Goal: Information Seeking & Learning: Learn about a topic

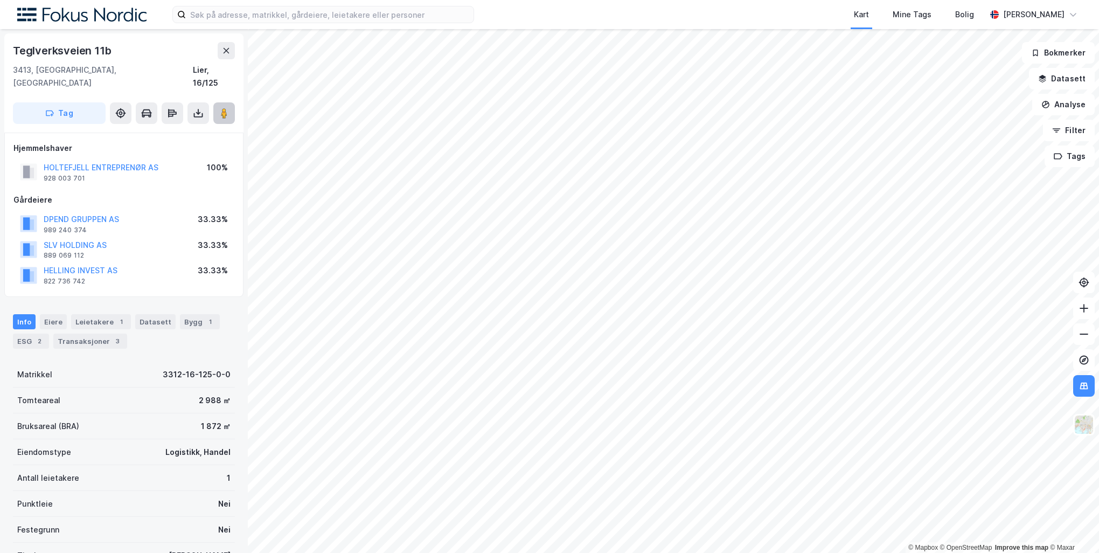
click at [231, 102] on button at bounding box center [224, 113] width 22 height 22
click at [63, 334] on div "Transaksjoner 3" at bounding box center [90, 341] width 74 height 15
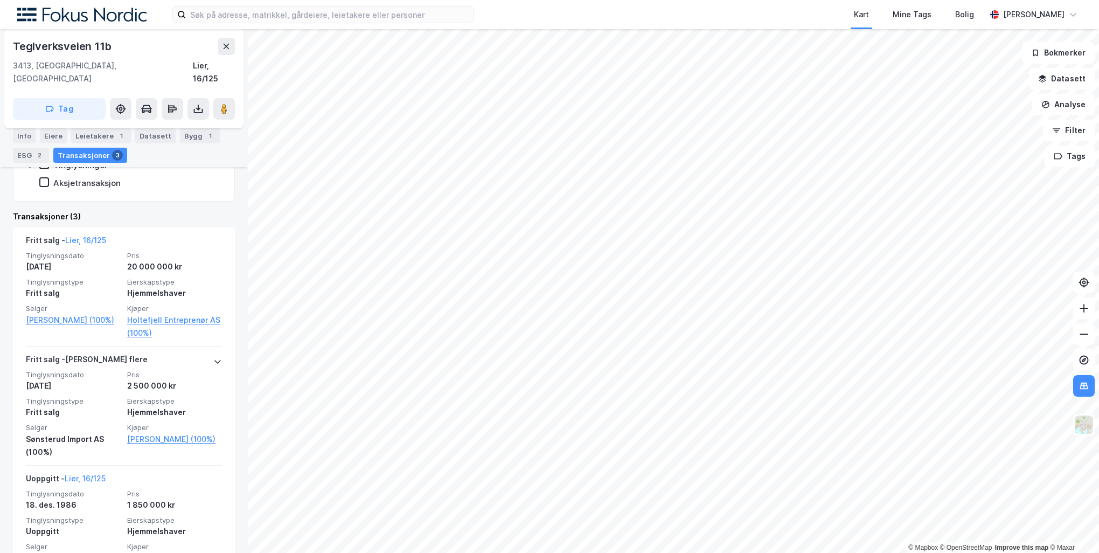
scroll to position [354, 0]
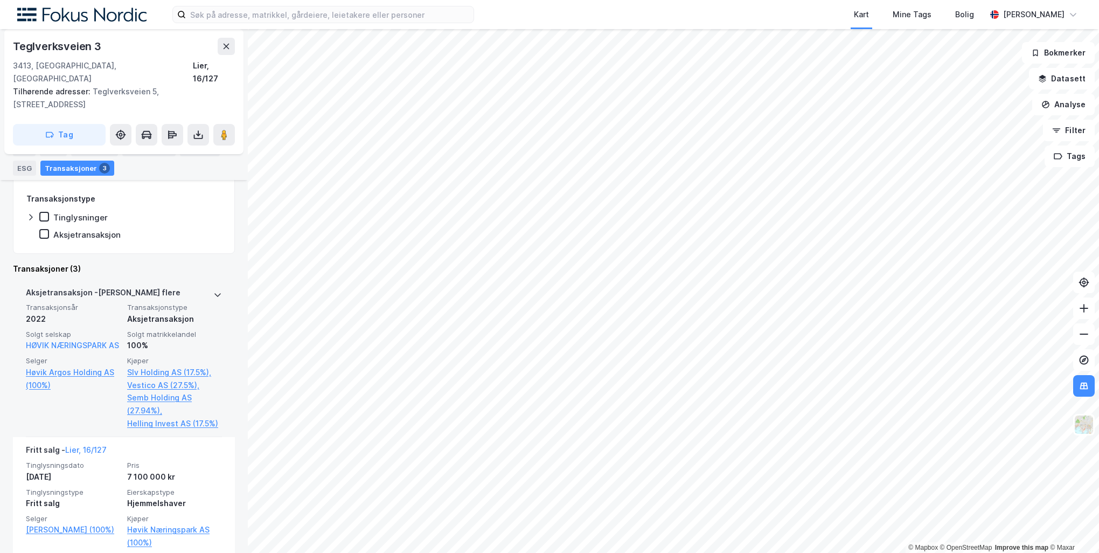
scroll to position [301, 0]
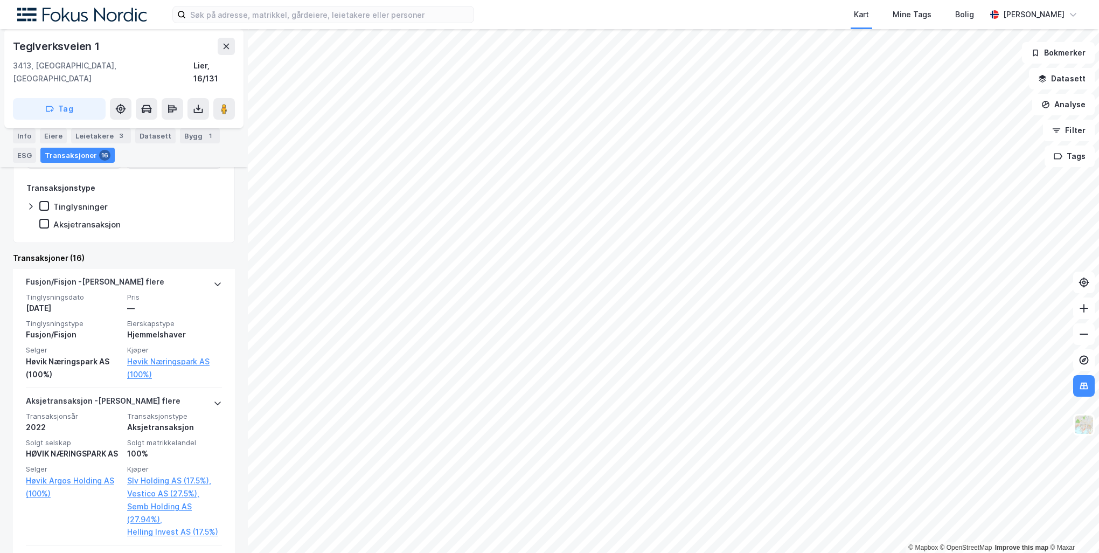
scroll to position [342, 0]
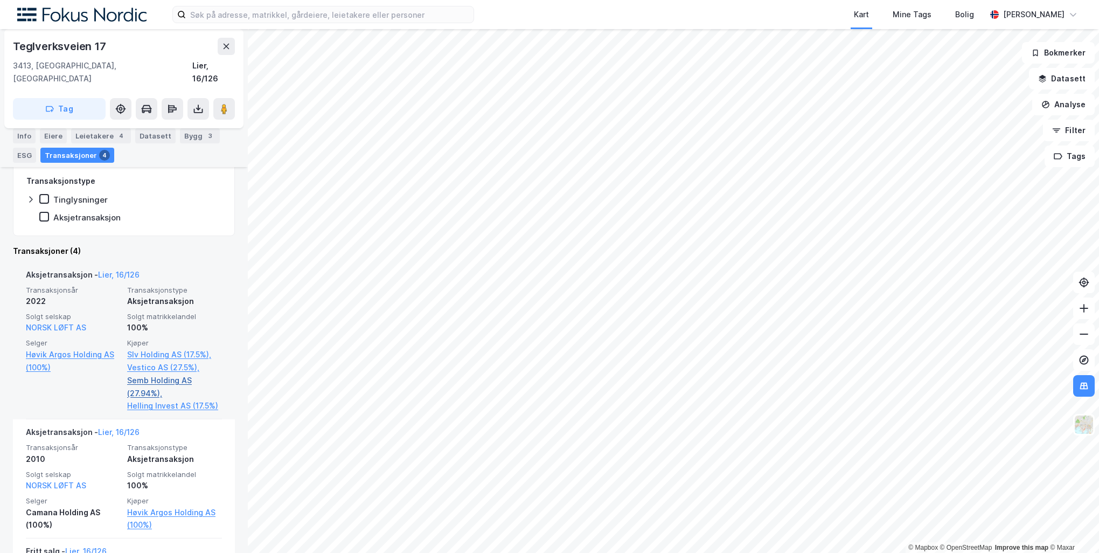
scroll to position [288, 0]
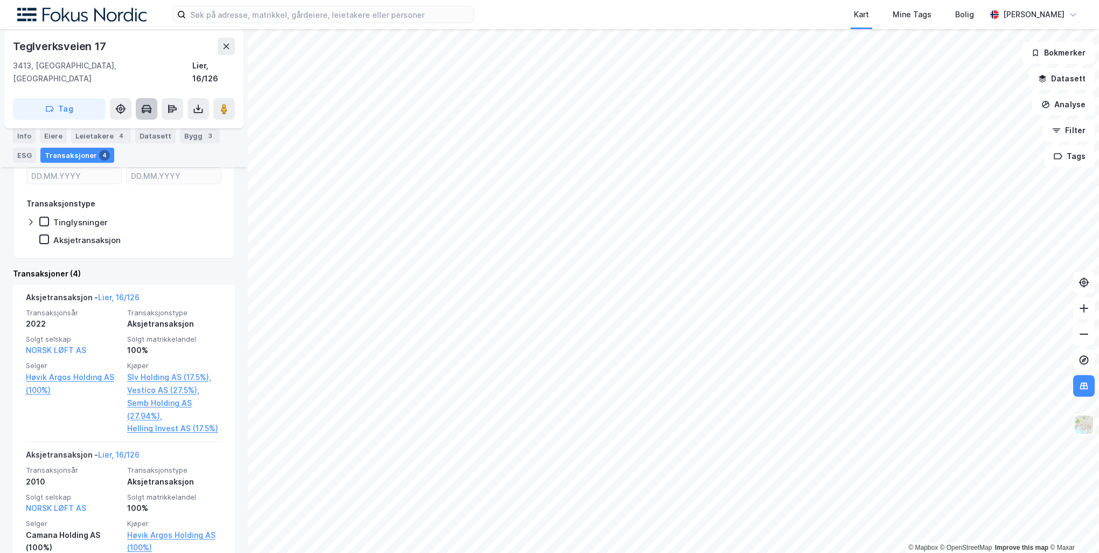
click at [144, 103] on icon at bounding box center [146, 108] width 11 height 11
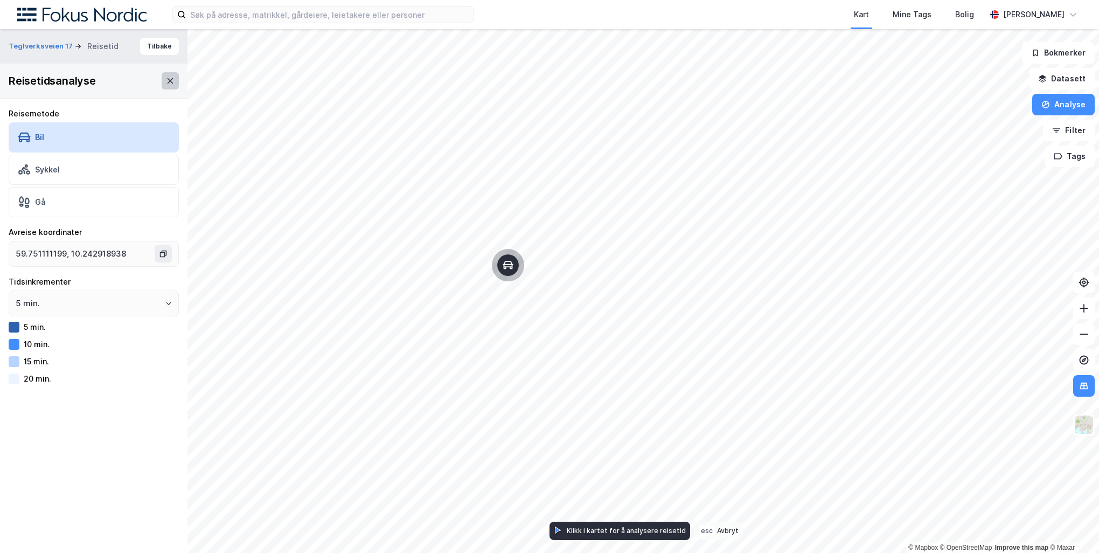
click at [166, 77] on icon at bounding box center [170, 81] width 9 height 9
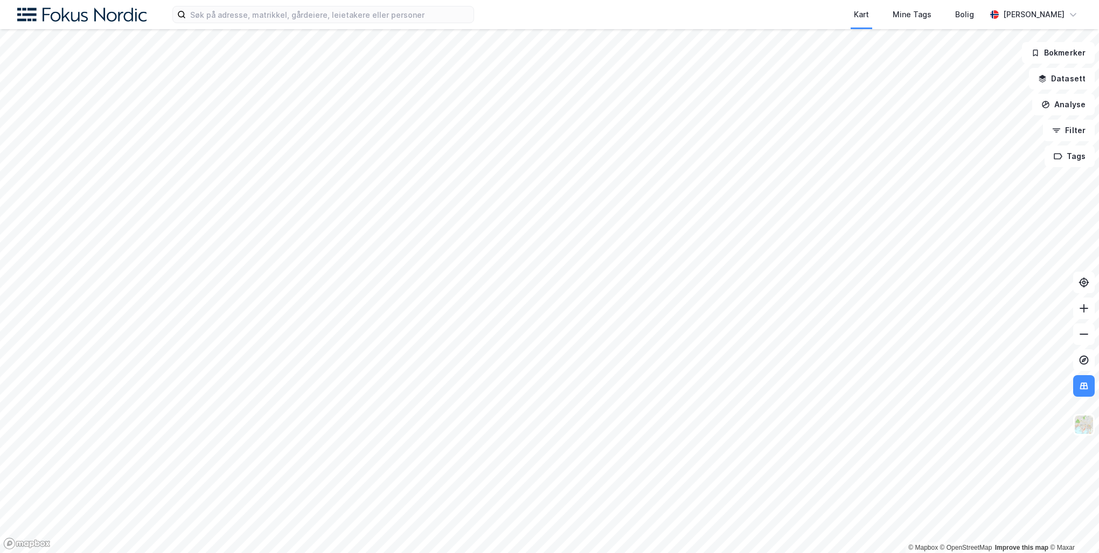
click at [516, 552] on html "Kart Mine Tags Bolig Peder Norseng Bærvahr © Mapbox © OpenStreetMap Improve thi…" at bounding box center [549, 276] width 1099 height 553
